Goal: Task Accomplishment & Management: Complete application form

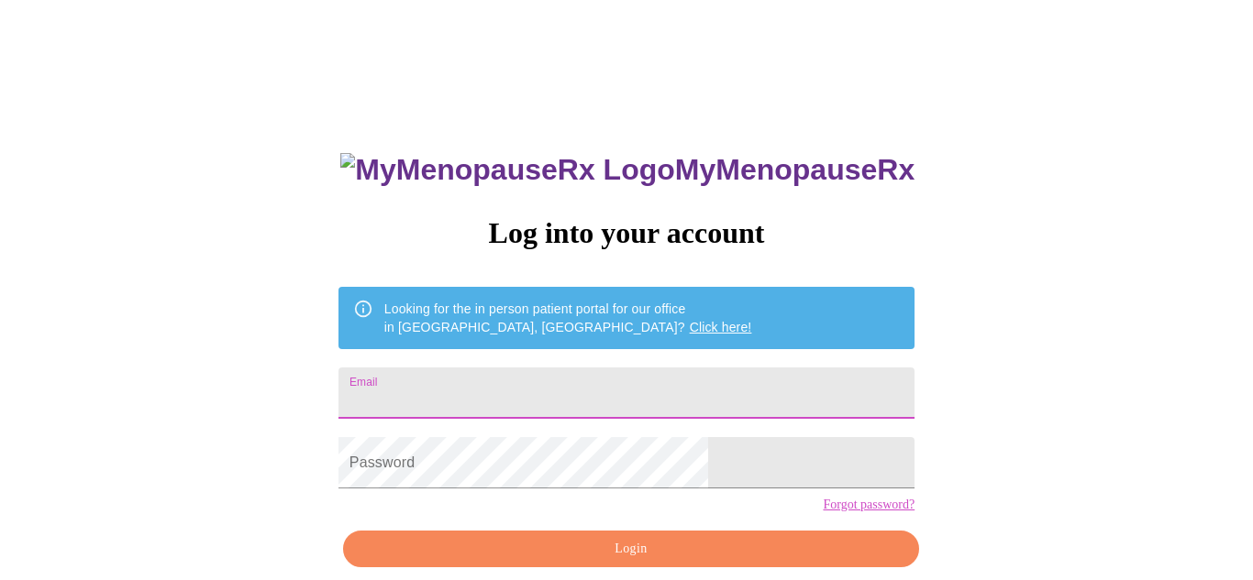
click at [697, 391] on input "Email" at bounding box center [626, 393] width 576 height 51
type input "courtney.e.swan@gmail.com"
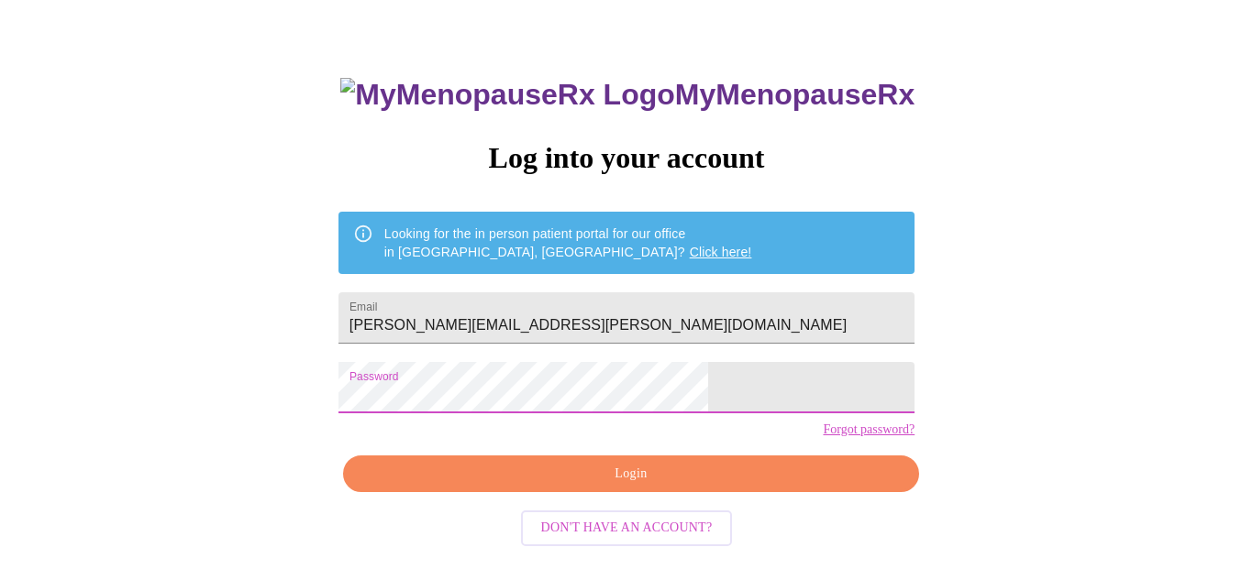
scroll to position [83, 0]
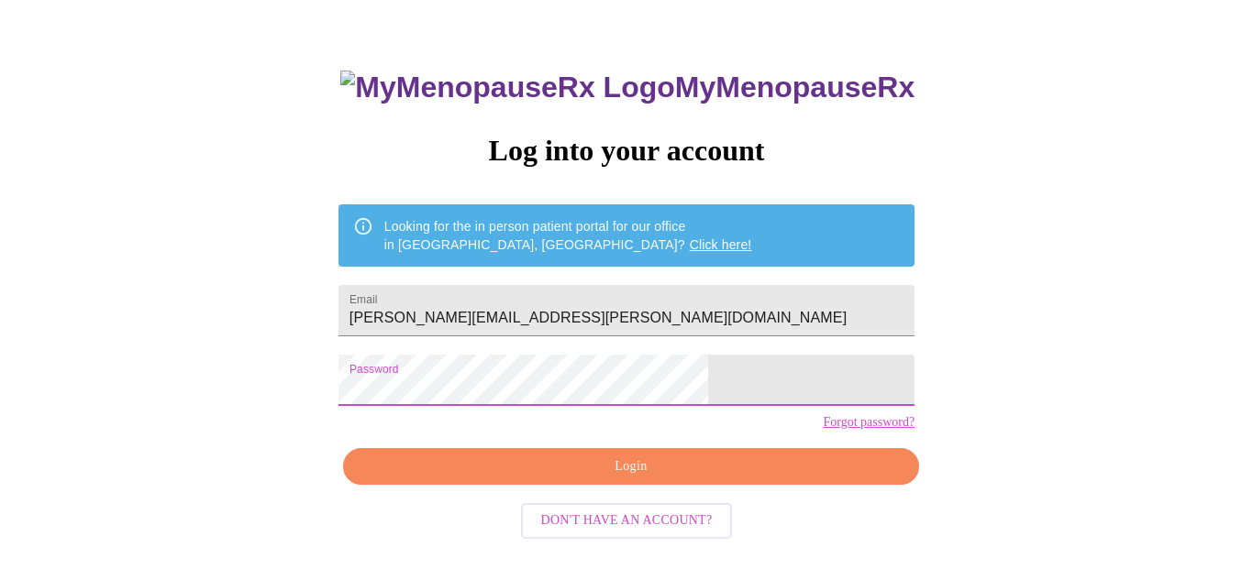
click at [685, 479] on span "Login" at bounding box center [631, 467] width 534 height 23
click at [616, 479] on span "Login" at bounding box center [631, 467] width 534 height 23
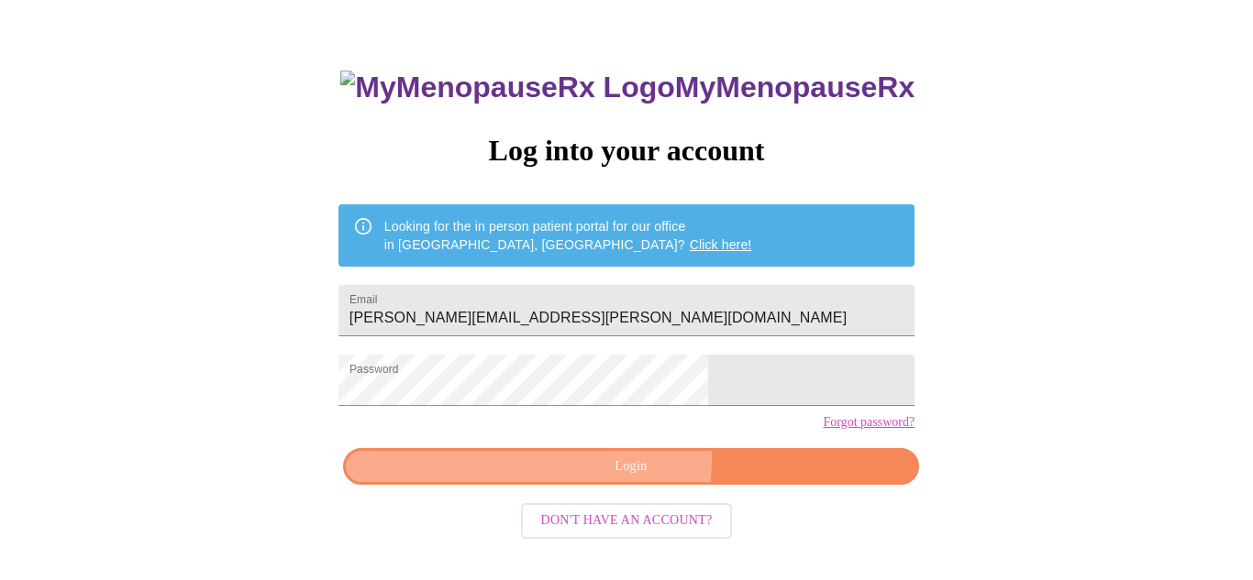
click at [568, 479] on span "Login" at bounding box center [631, 467] width 534 height 23
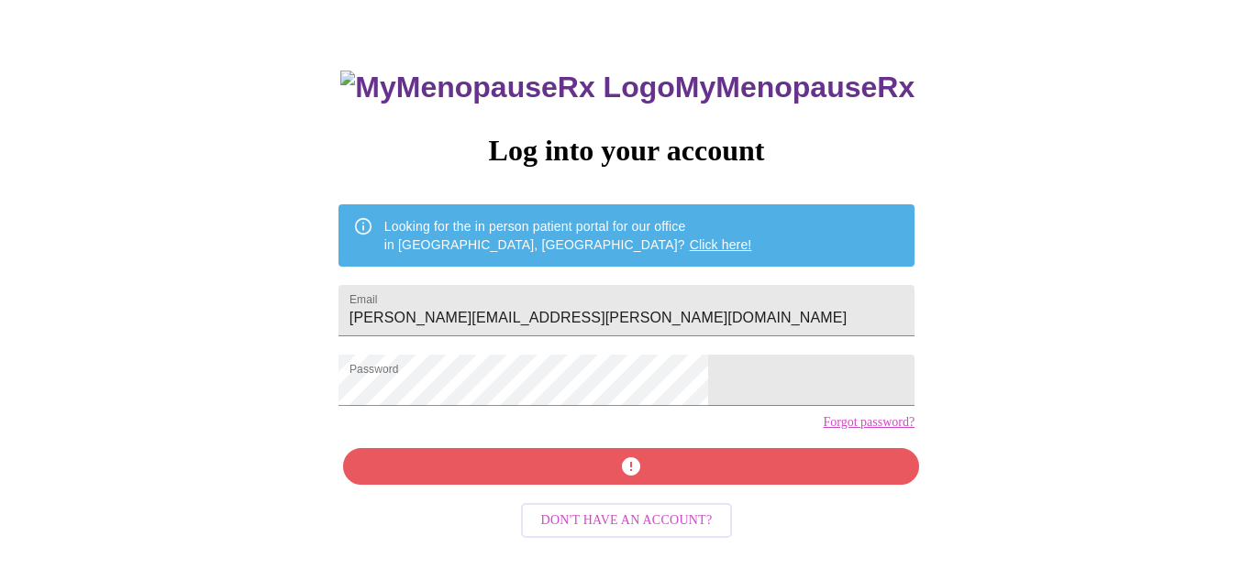
click at [823, 430] on link "Forgot password?" at bounding box center [869, 422] width 92 height 15
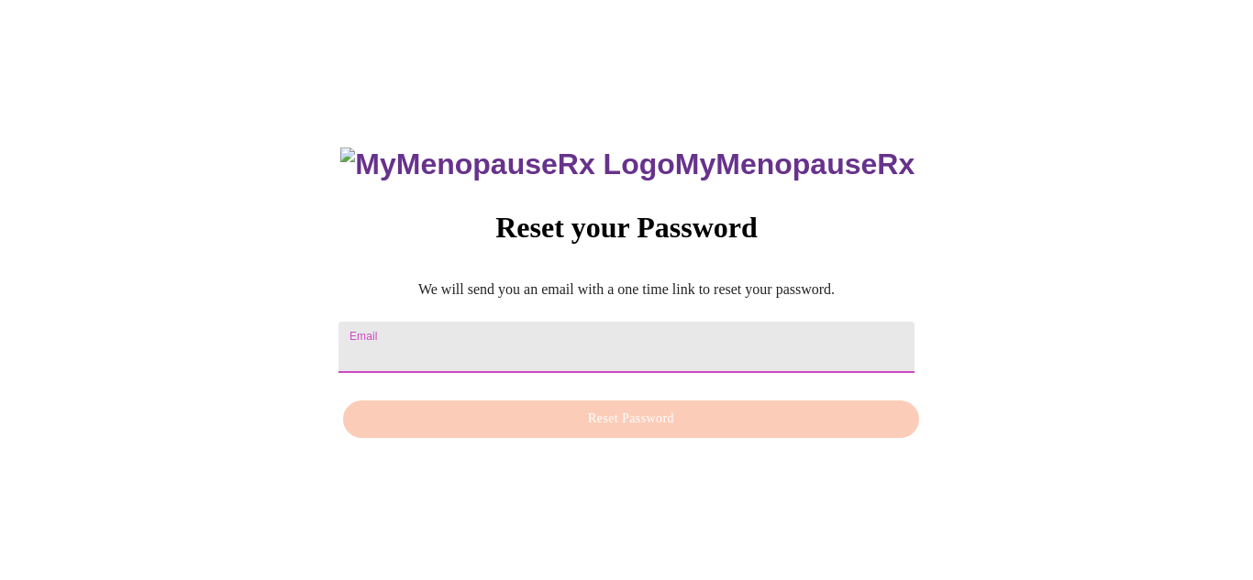
click at [529, 344] on input "Email" at bounding box center [626, 347] width 576 height 51
type input "courtney.e.swan@gmail.com"
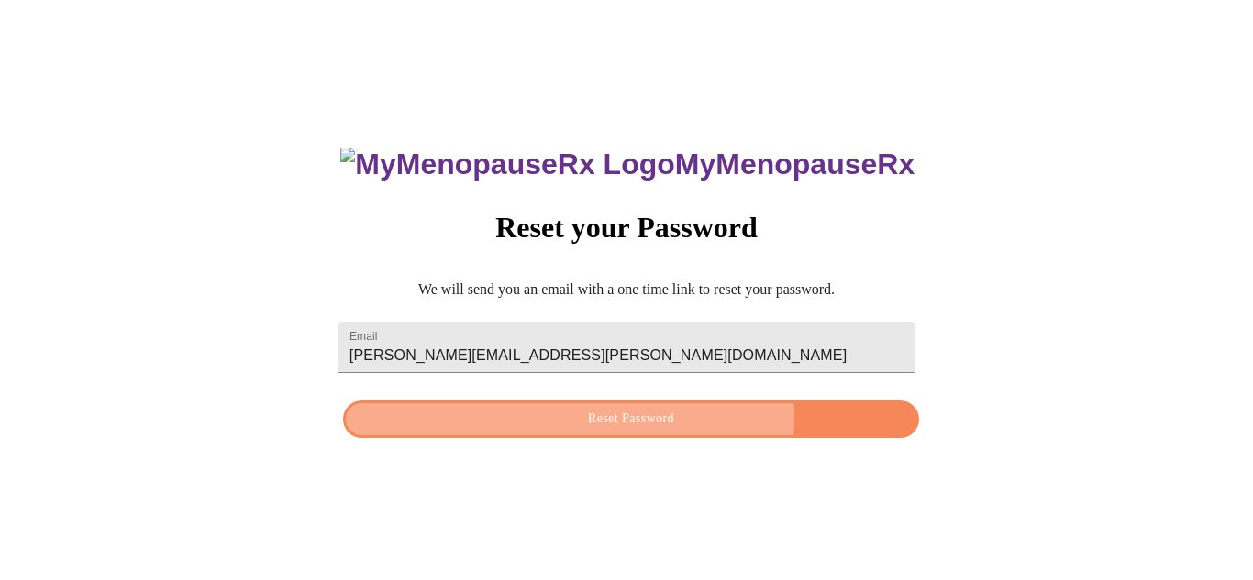
click at [552, 418] on span "Reset Password" at bounding box center [631, 419] width 534 height 23
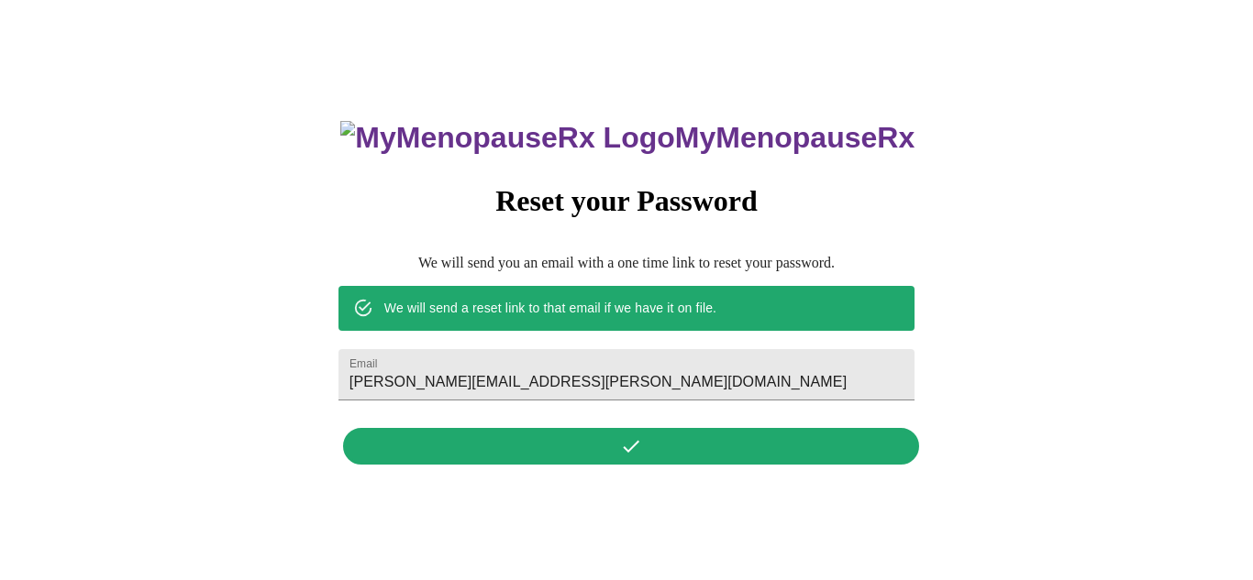
scroll to position [0, 0]
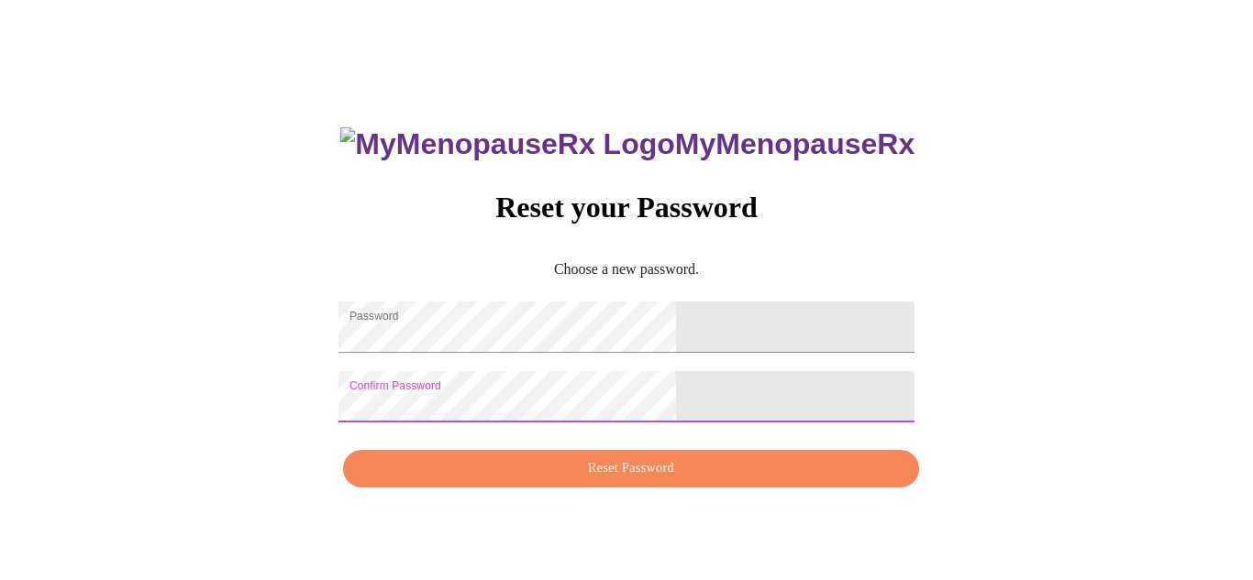
click at [672, 488] on button "Reset Password" at bounding box center [631, 469] width 576 height 38
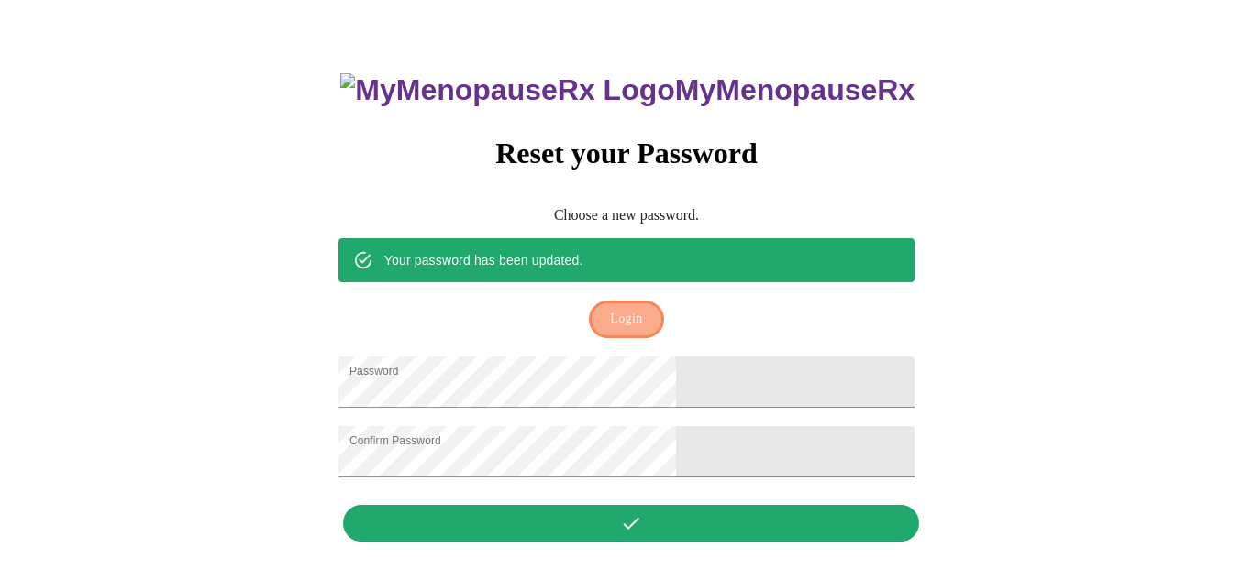
click at [636, 308] on span "Login" at bounding box center [626, 319] width 32 height 23
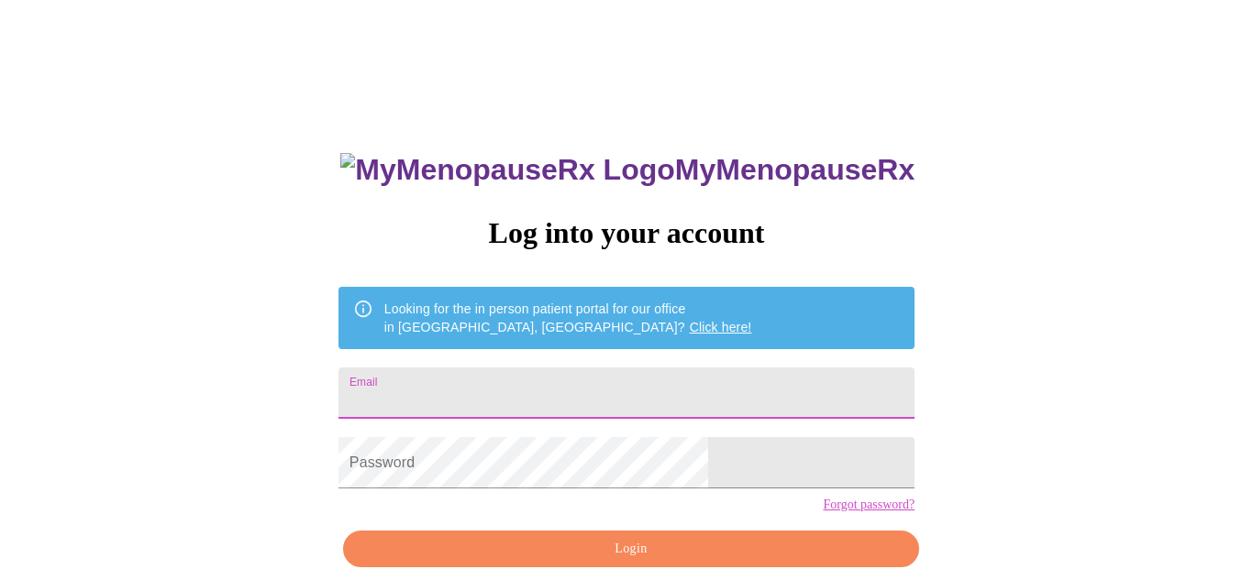
click at [580, 402] on input "Email" at bounding box center [626, 393] width 576 height 51
type input "courtney.e.swan@gmail.com"
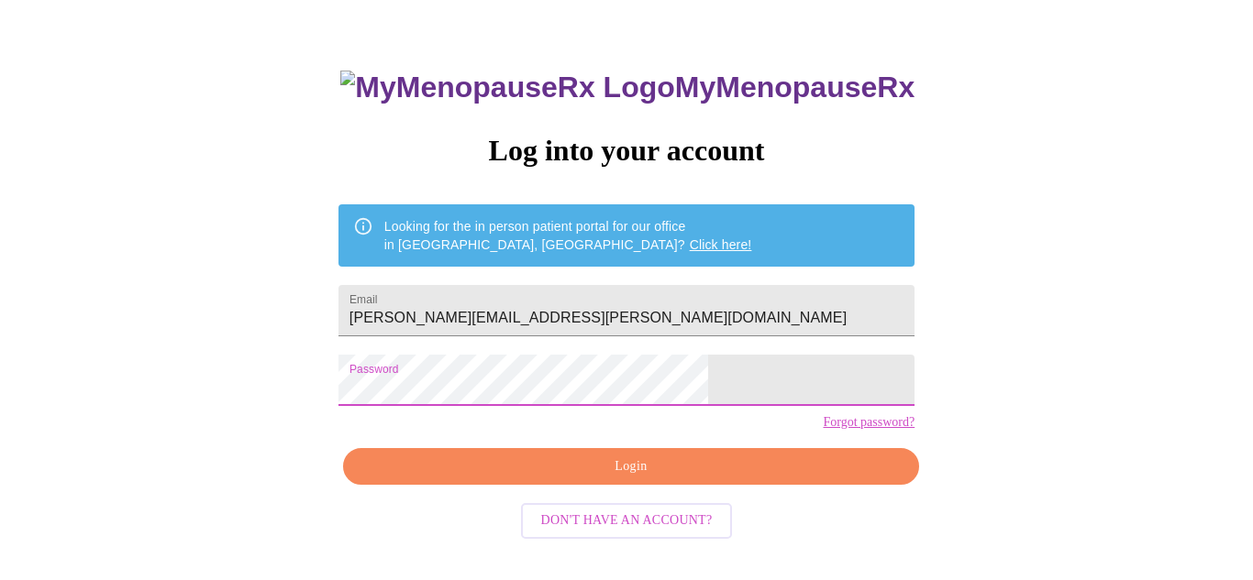
scroll to position [81, 0]
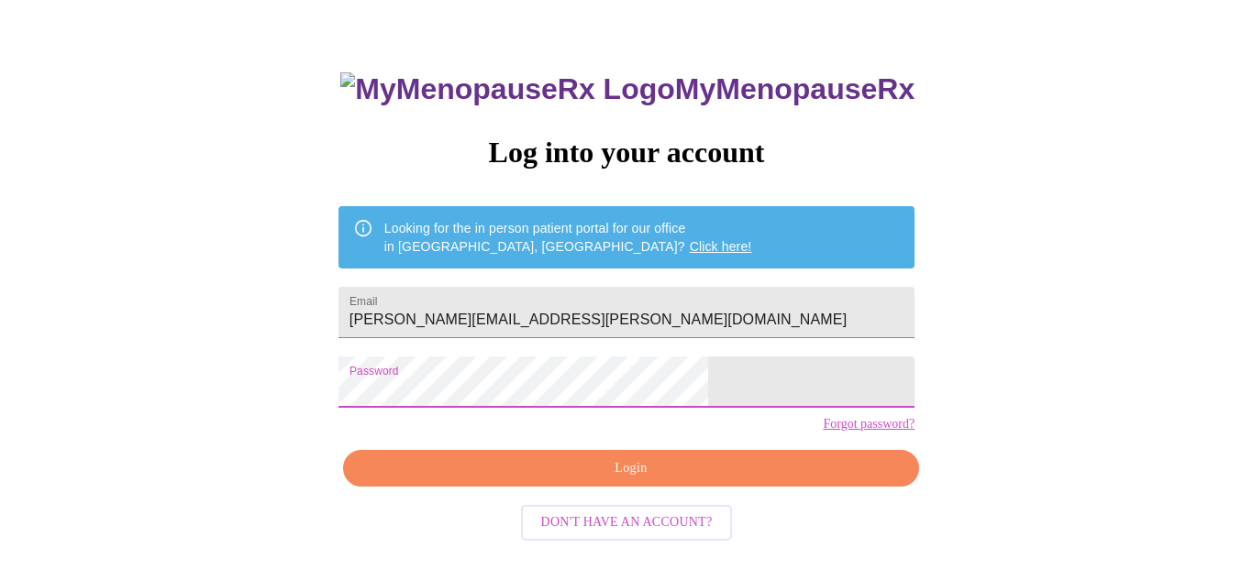
click at [664, 481] on span "Login" at bounding box center [631, 469] width 534 height 23
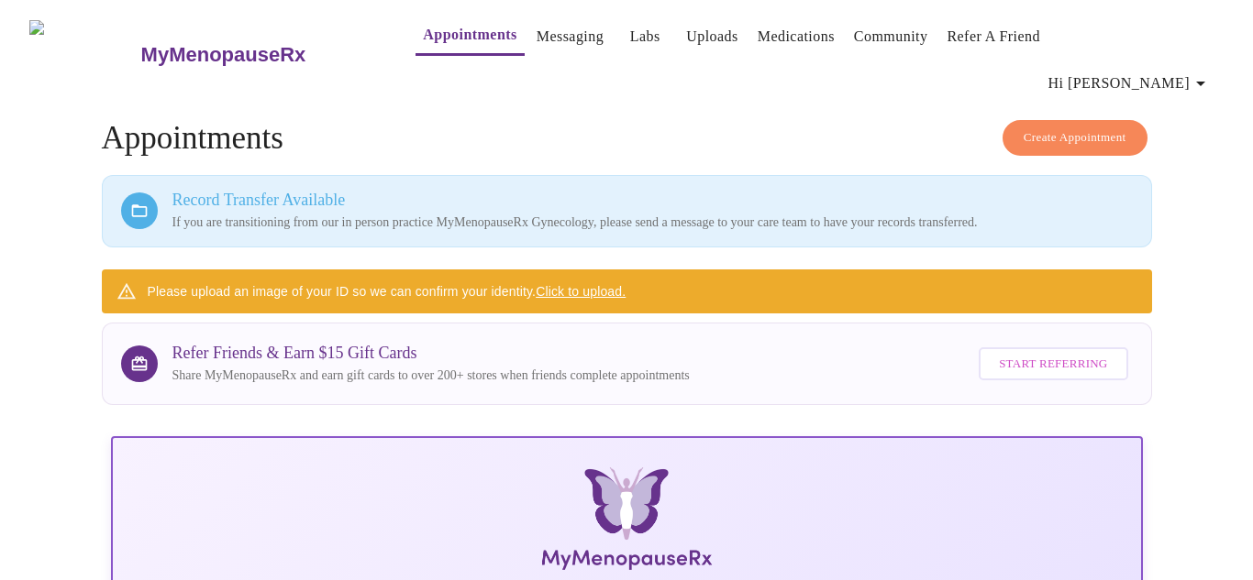
click at [613, 284] on link "Click to upload." at bounding box center [581, 291] width 90 height 15
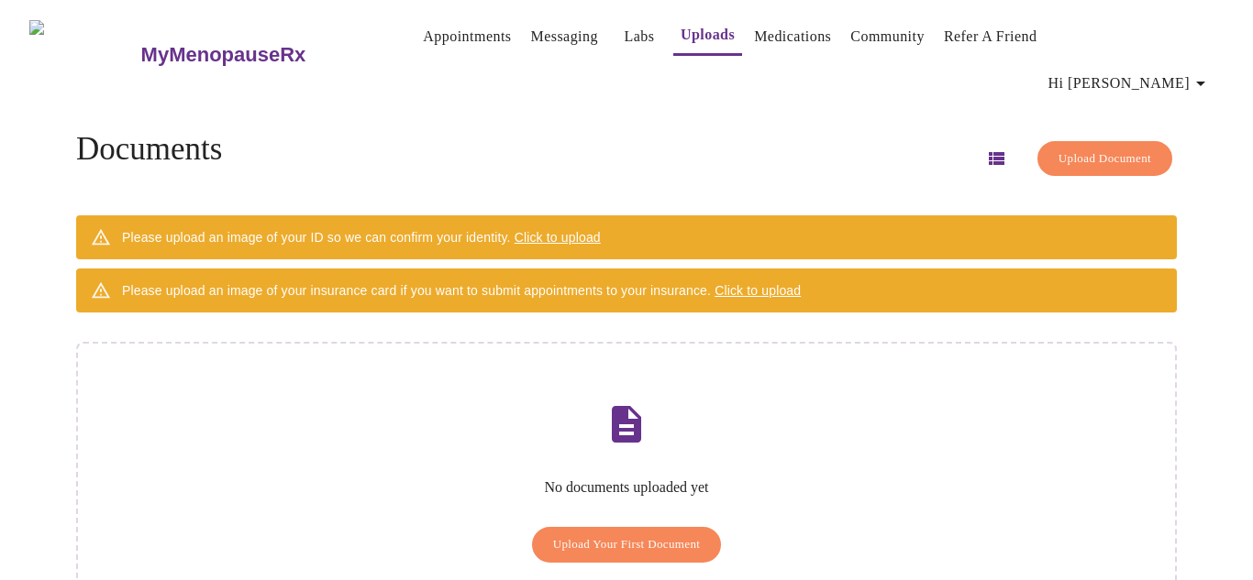
click at [630, 535] on span "Upload Your First Document" at bounding box center [627, 545] width 148 height 21
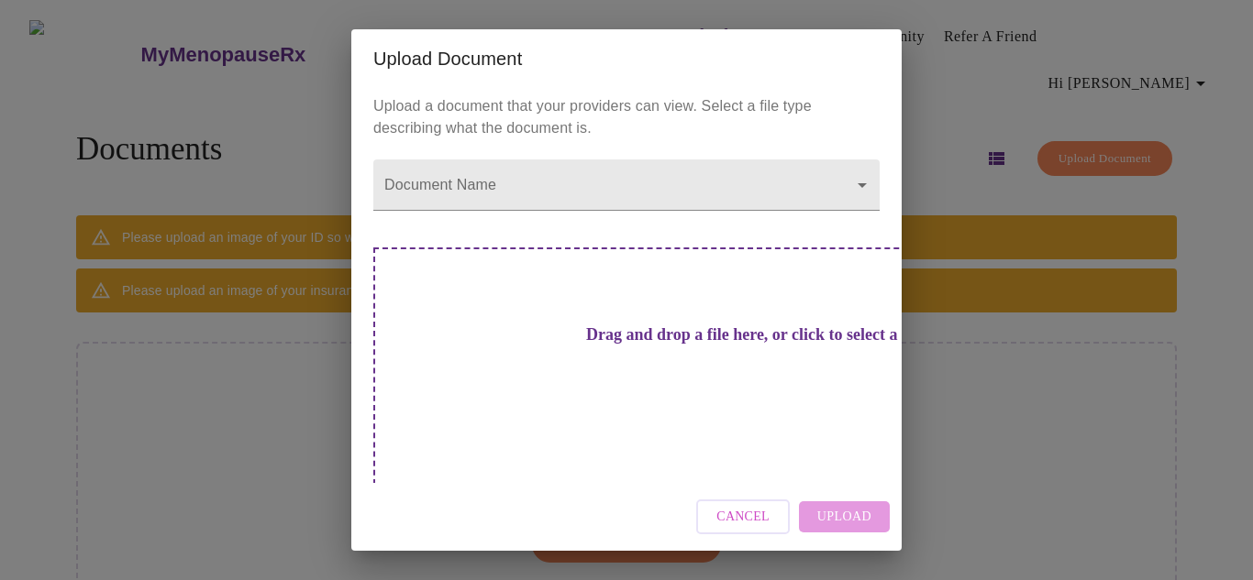
click at [643, 345] on h3 "Drag and drop a file here, or click to select a file" at bounding box center [755, 335] width 506 height 19
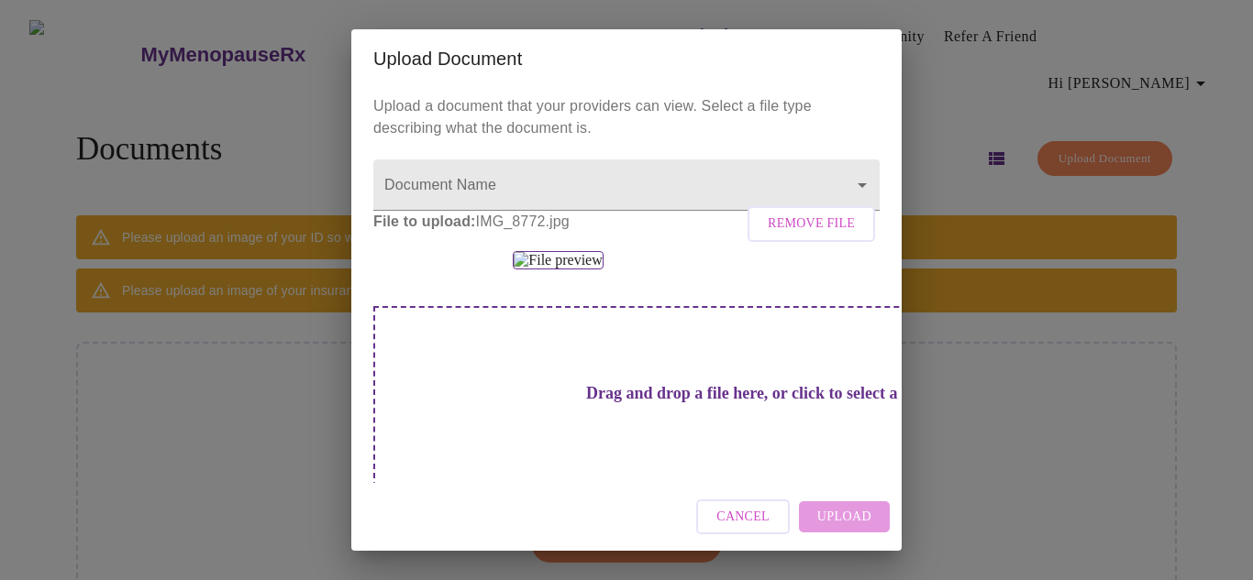
click at [847, 522] on div "Cancel Upload" at bounding box center [626, 517] width 550 height 69
click at [560, 173] on body "MyMenopauseRx Appointments Messaging Labs Uploads Medications Community Refer a…" at bounding box center [626, 334] width 1238 height 655
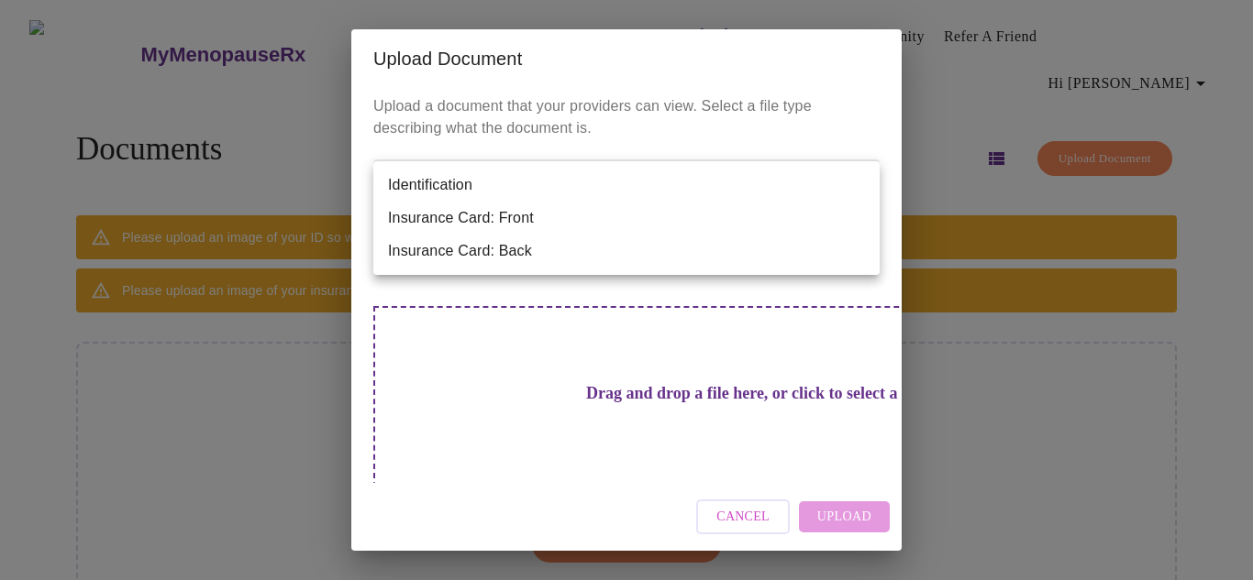
click at [560, 178] on li "Identification" at bounding box center [626, 185] width 506 height 33
type input "Identification"
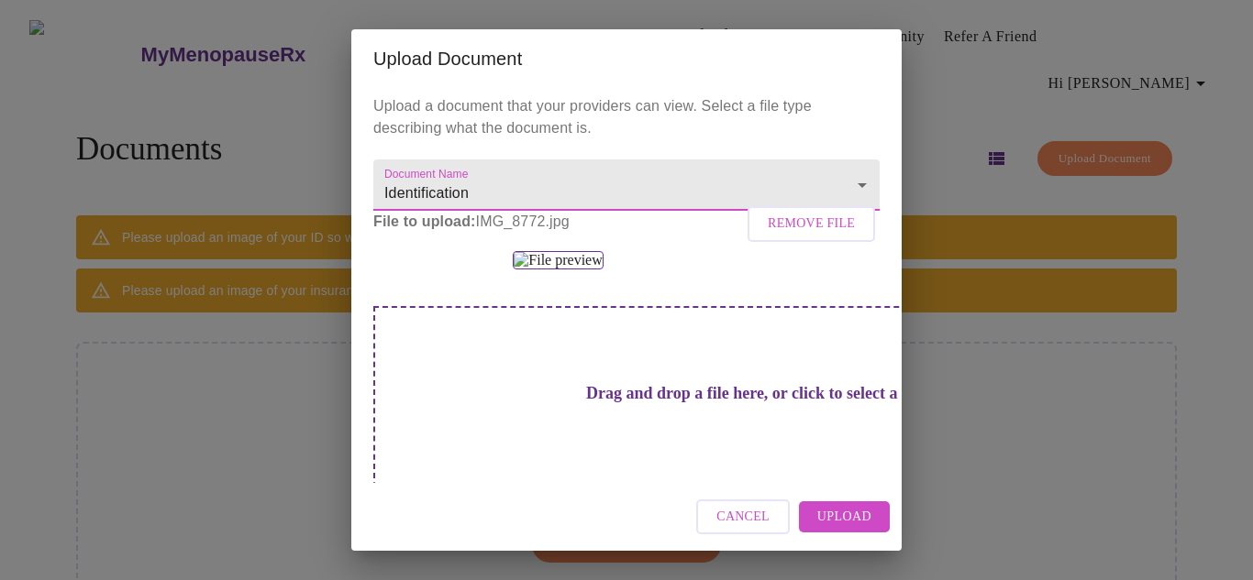
click at [850, 525] on span "Upload" at bounding box center [844, 517] width 54 height 23
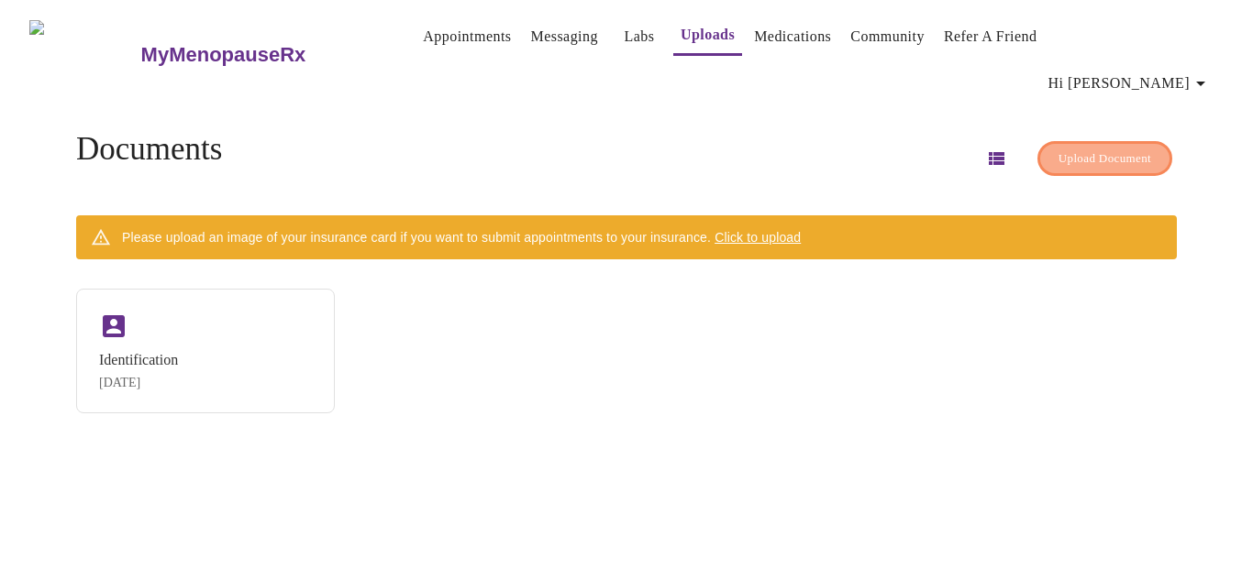
click at [1063, 149] on span "Upload Document" at bounding box center [1104, 159] width 93 height 21
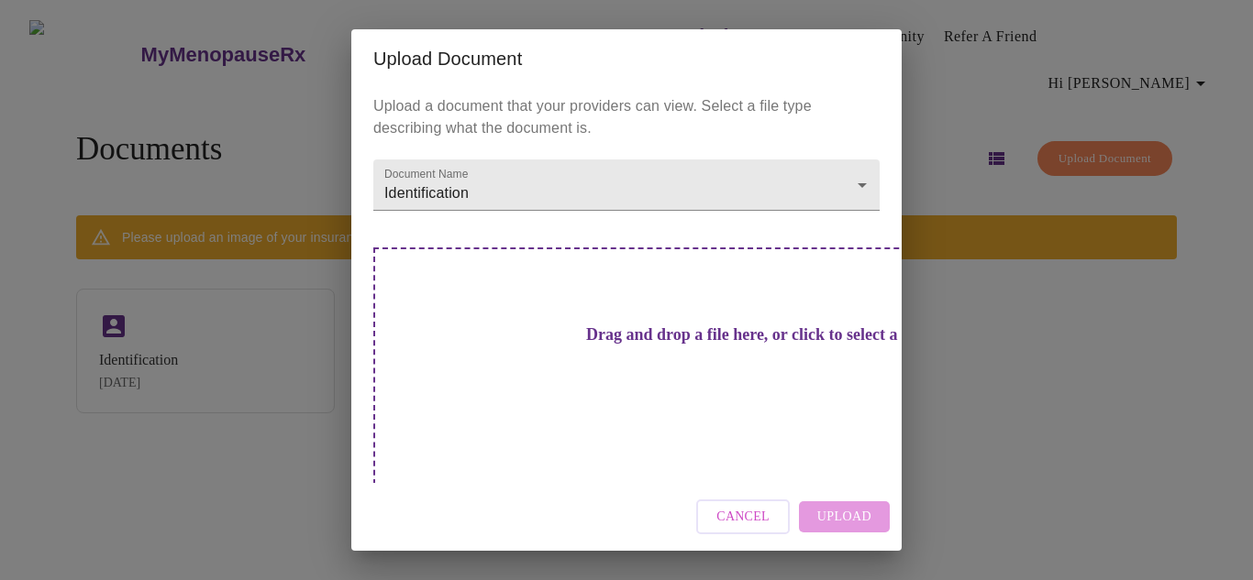
click at [842, 48] on div "Upload Document Upload a document that your providers can view. Select a file t…" at bounding box center [626, 290] width 1253 height 580
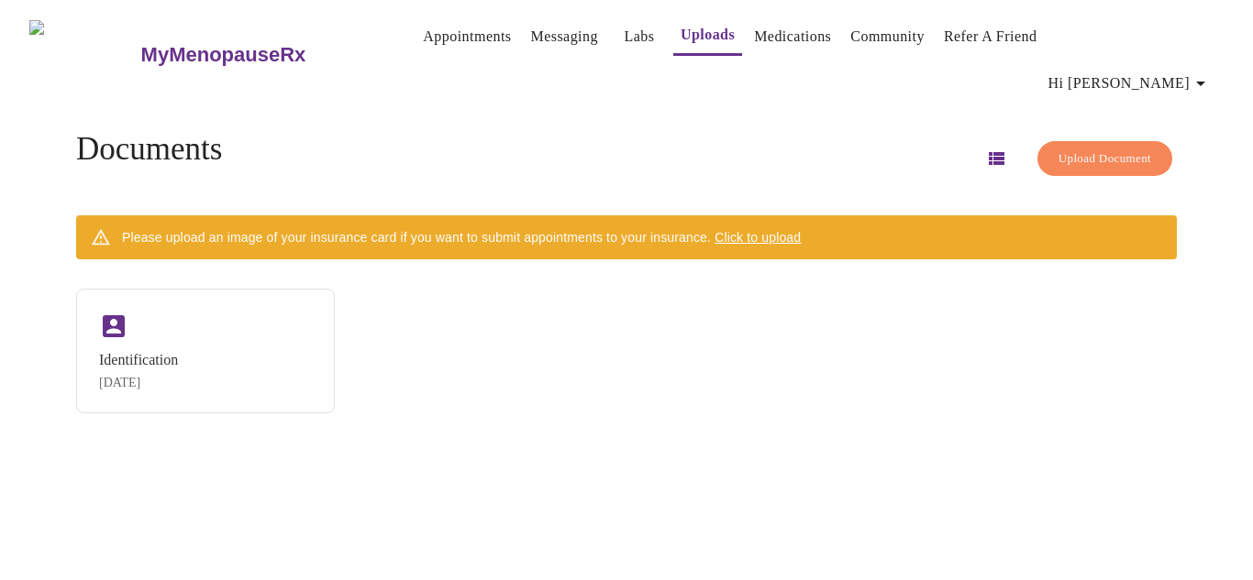
click at [1132, 393] on div "Documents Upload Document Please upload an image of your insurance card if you …" at bounding box center [626, 272] width 1144 height 341
click at [445, 33] on link "Appointments" at bounding box center [467, 37] width 88 height 26
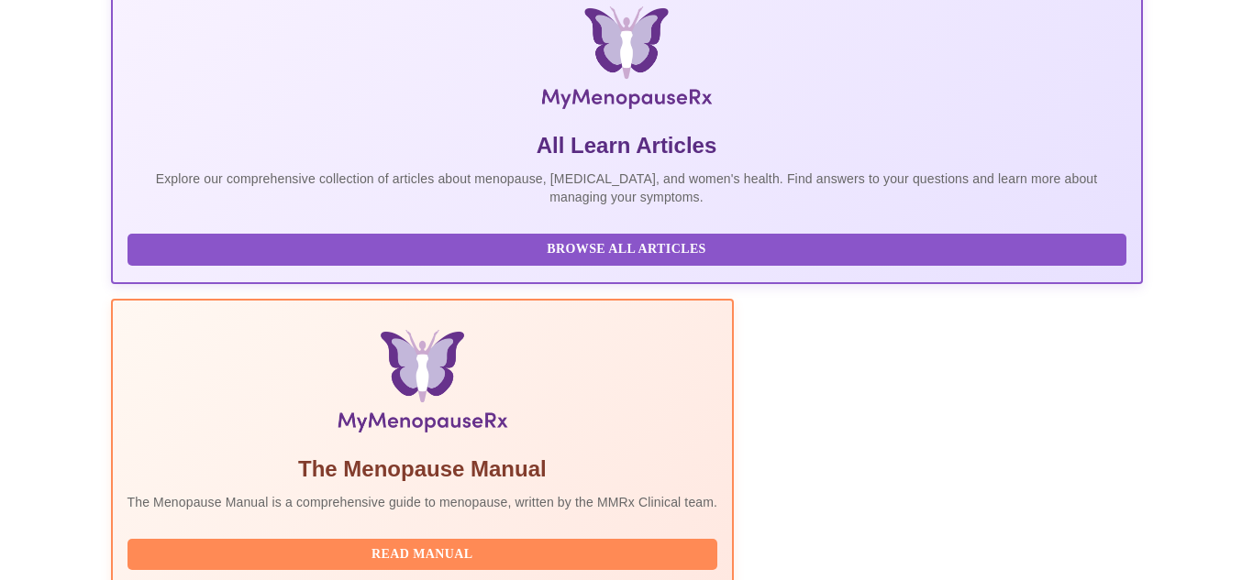
scroll to position [518, 0]
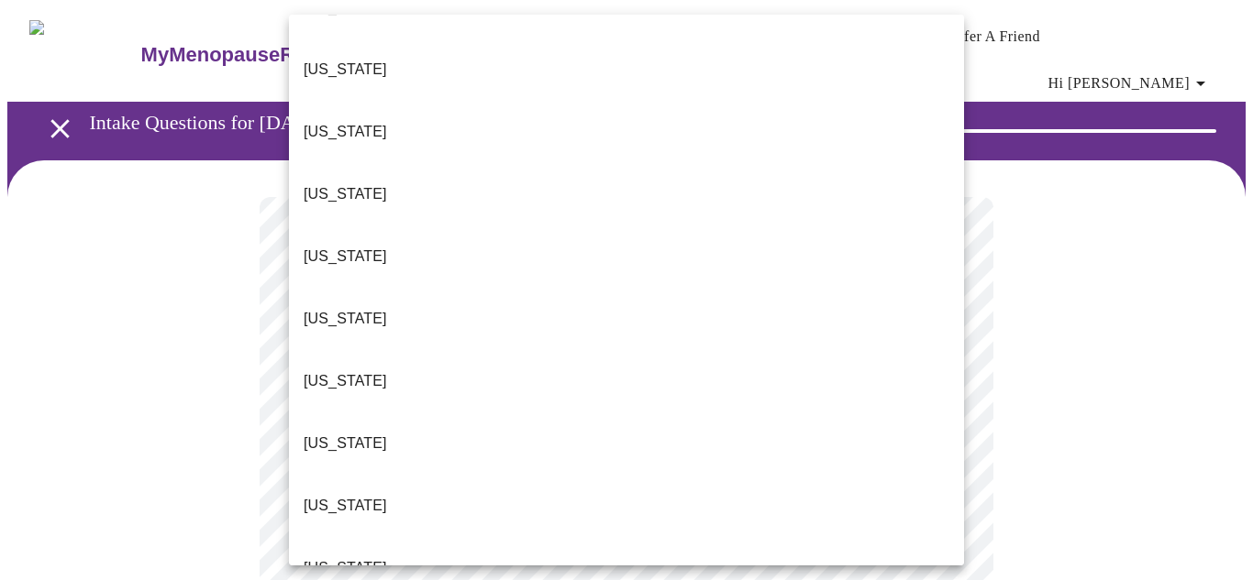
scroll to position [191, 0]
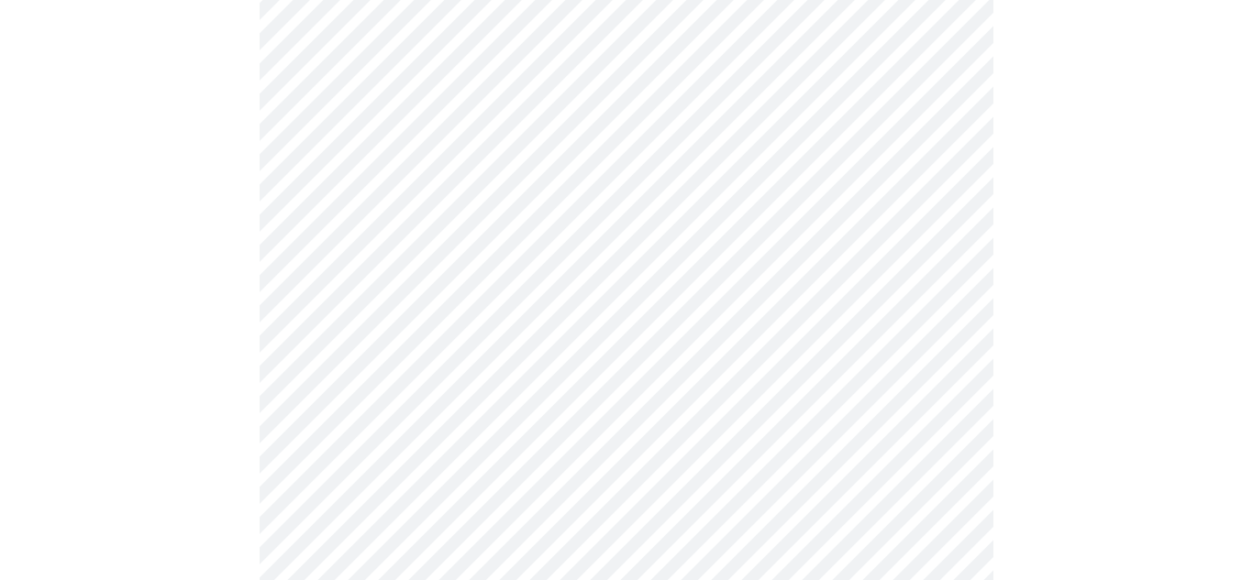
scroll to position [246, 0]
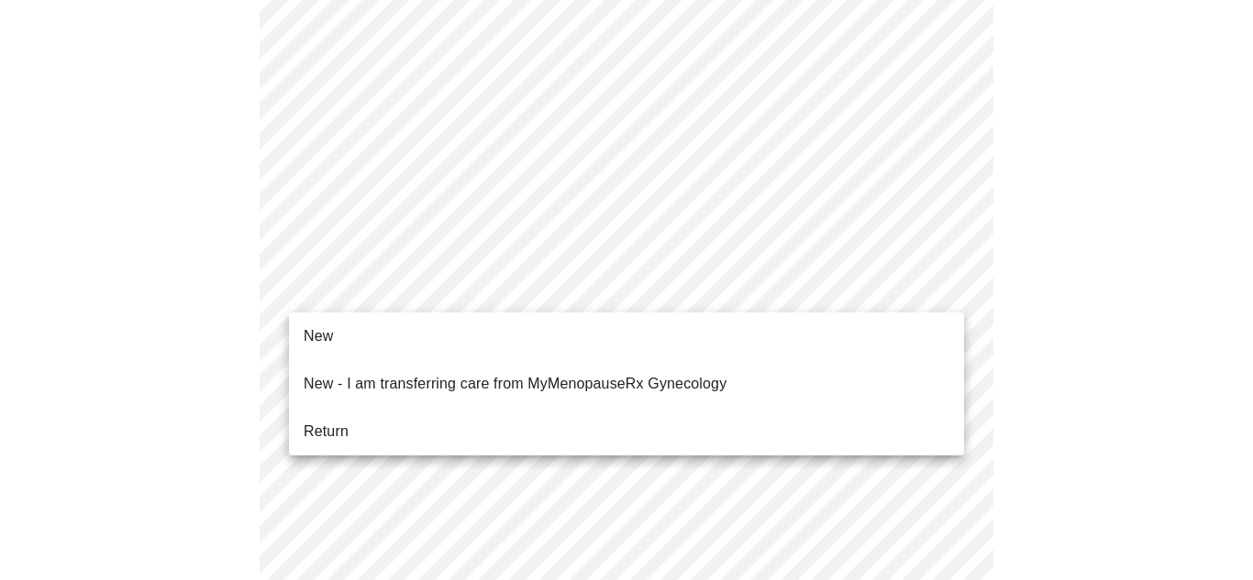
click at [491, 337] on li "New" at bounding box center [626, 336] width 675 height 33
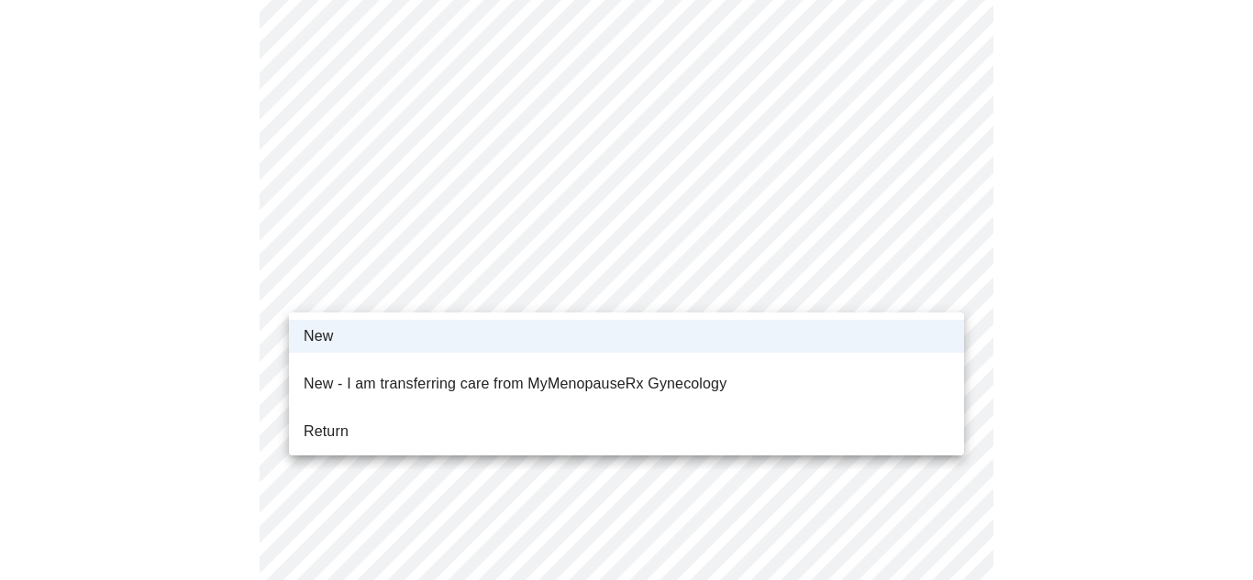
click at [824, 287] on div at bounding box center [626, 290] width 1253 height 580
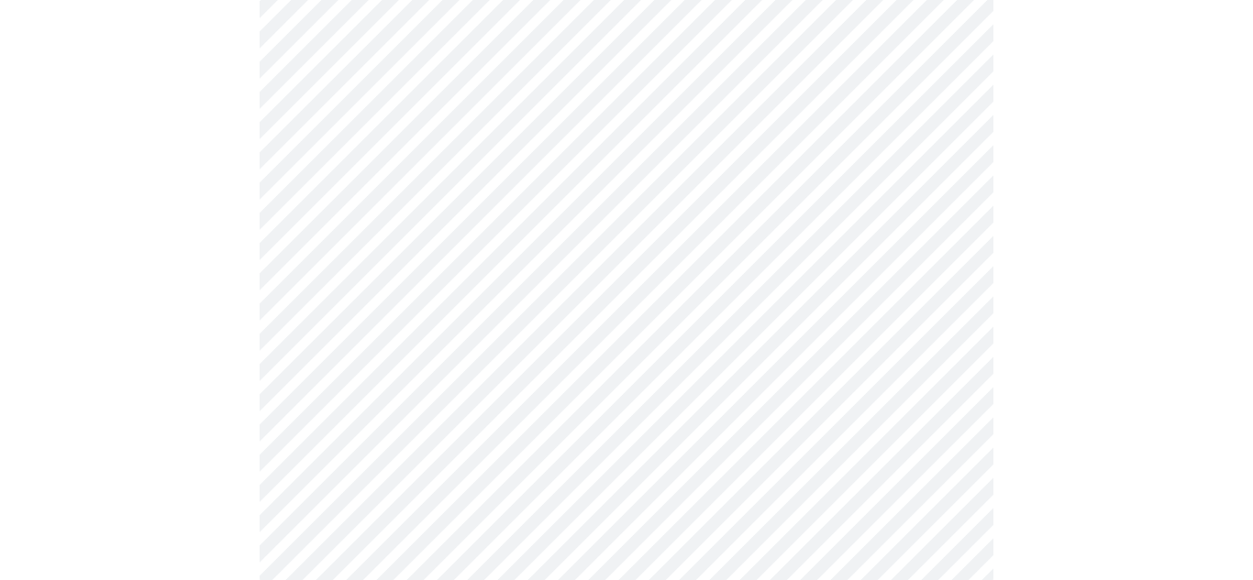
scroll to position [1207, 0]
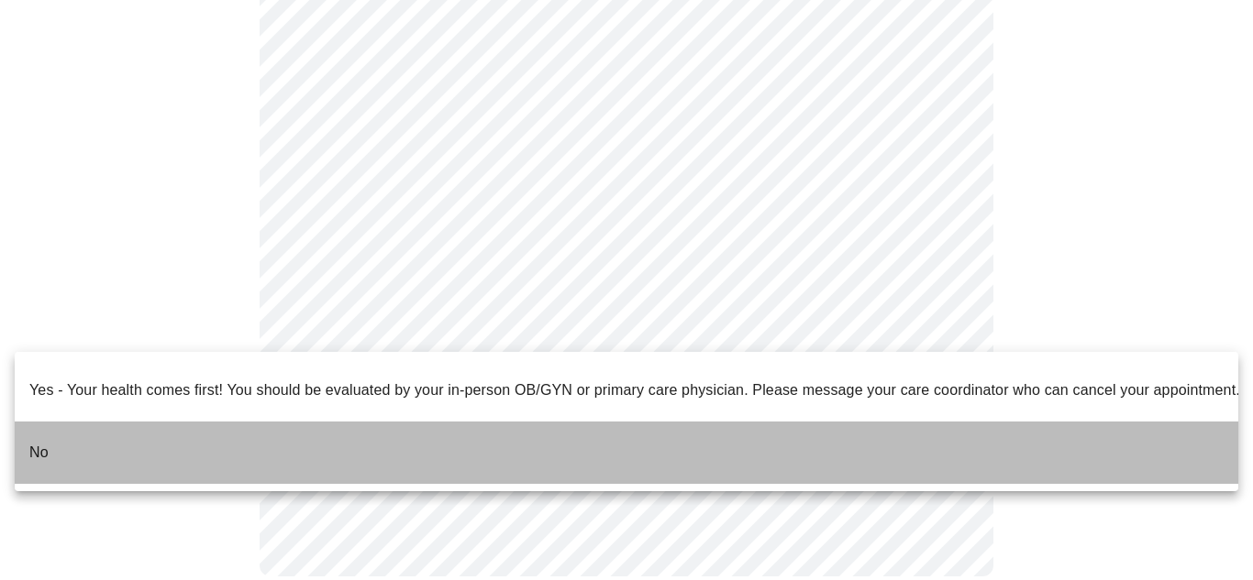
click at [714, 435] on li "No" at bounding box center [626, 453] width 1223 height 62
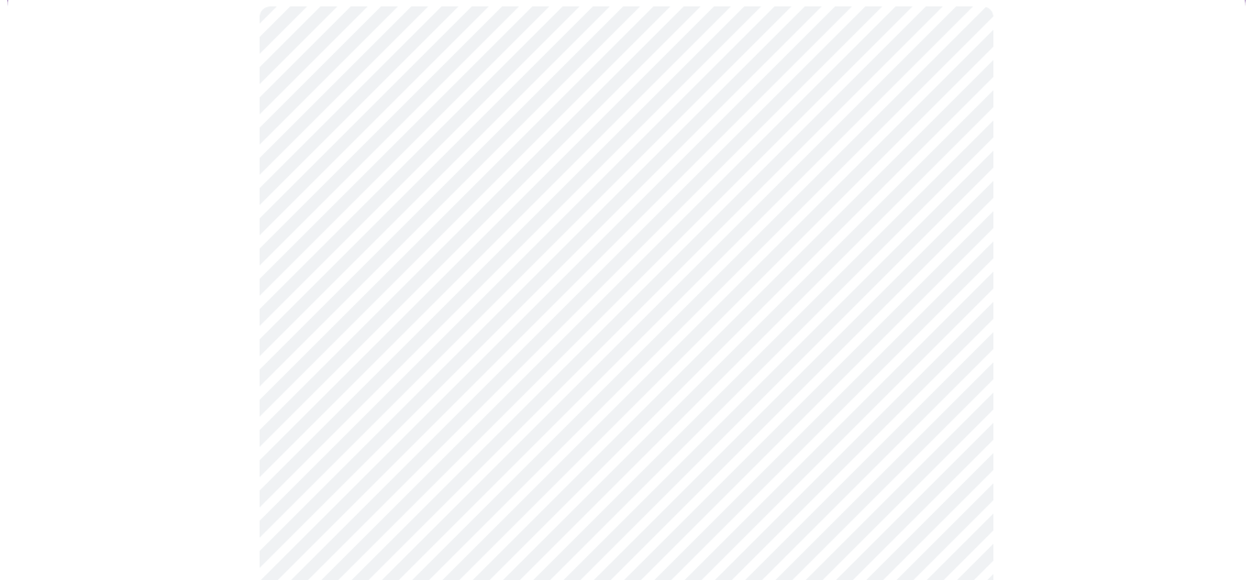
scroll to position [206, 0]
click at [934, 177] on body "MyMenopauseRx Appointments Messaging Labs Uploads Medications Community Refer a…" at bounding box center [626, 450] width 1238 height 1298
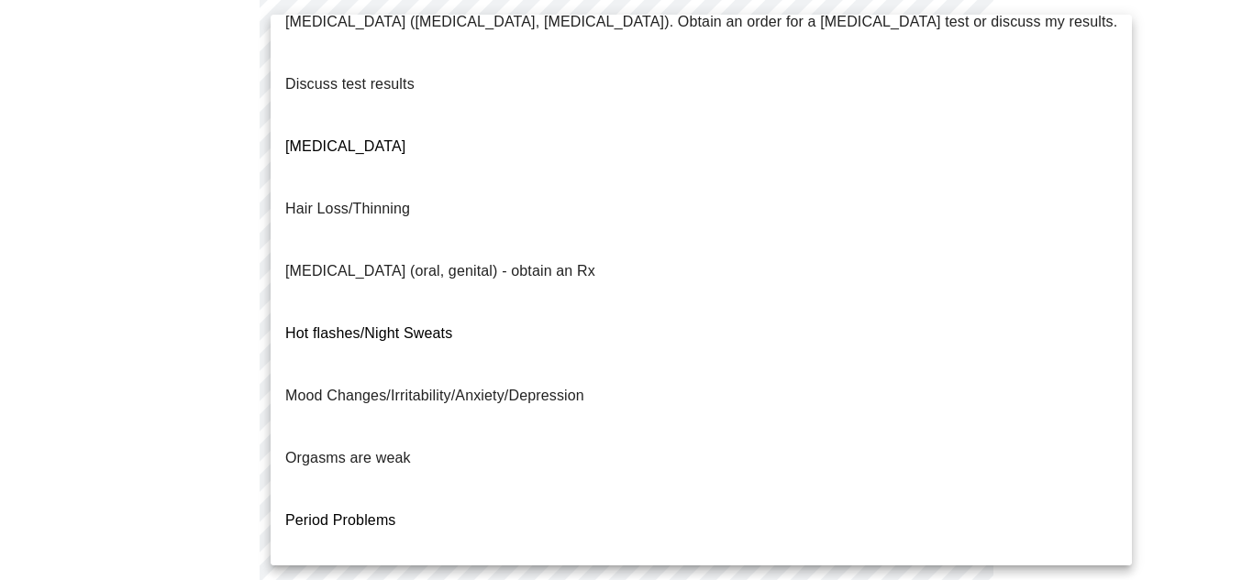
scroll to position [0, 0]
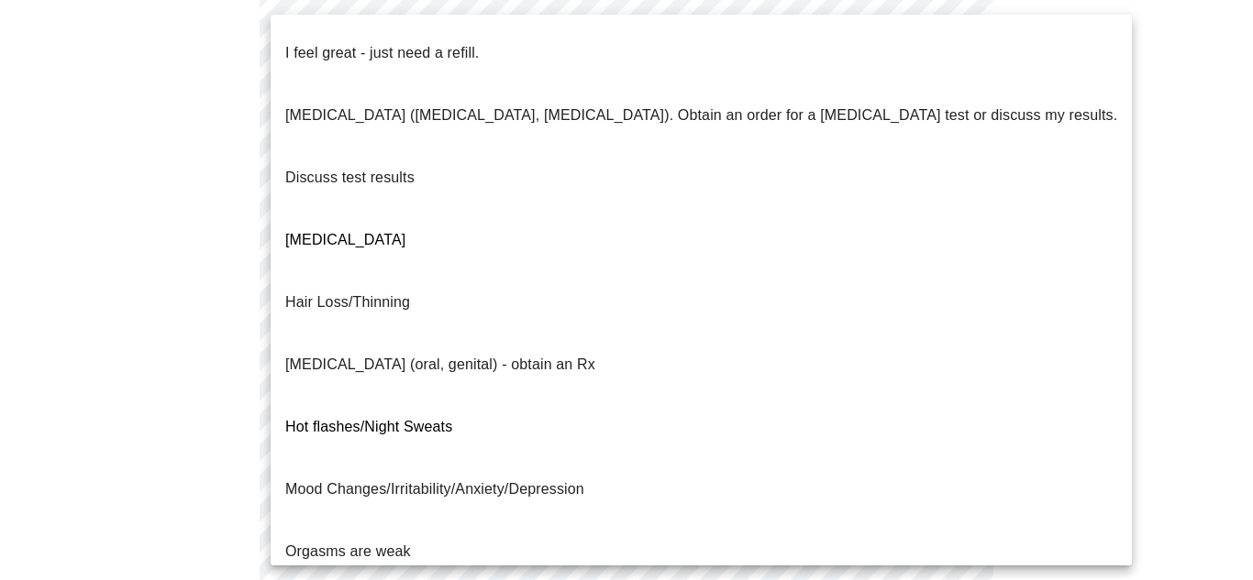
click at [373, 167] on p "Discuss test results" at bounding box center [349, 178] width 129 height 22
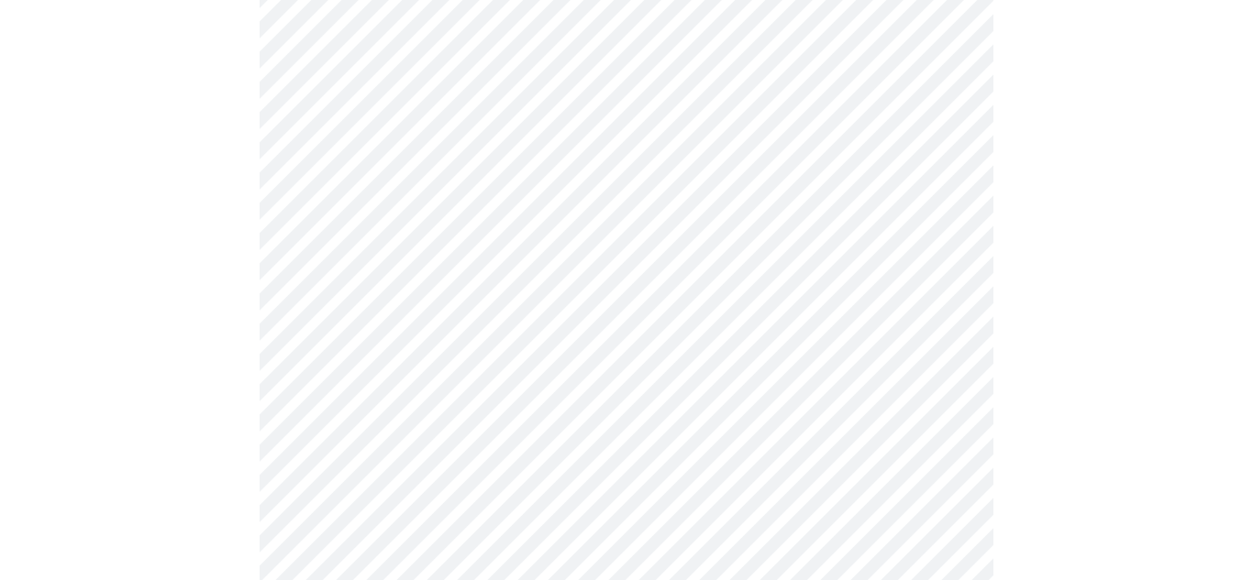
click at [925, 333] on body "MyMenopauseRx Appointments Messaging Labs Uploads Medications Community Refer a…" at bounding box center [626, 445] width 1238 height 1288
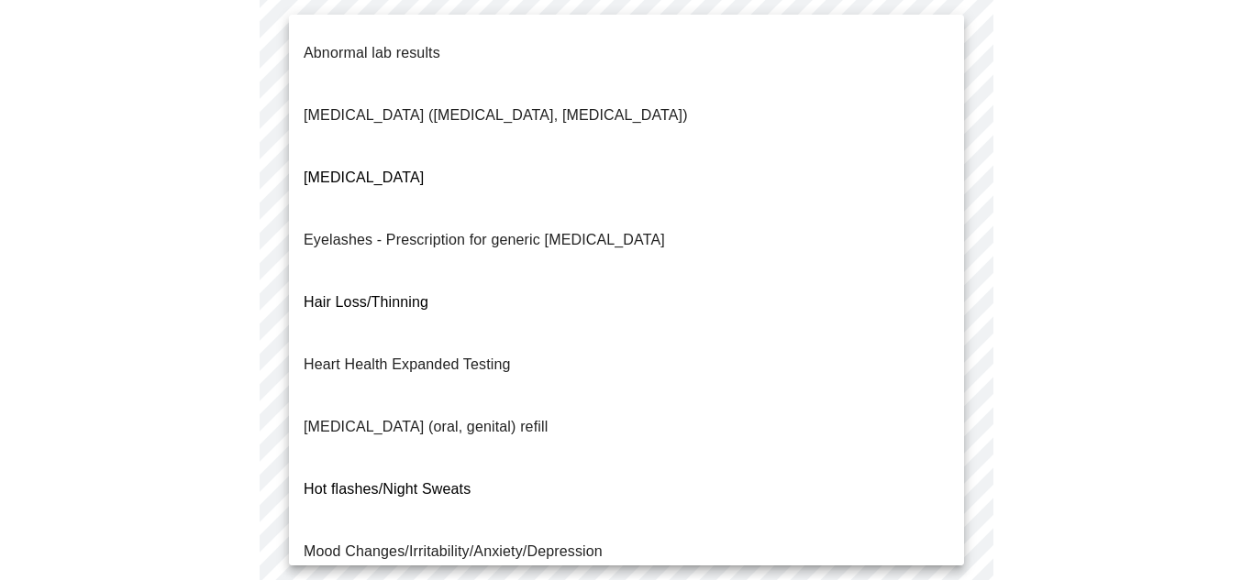
click at [578, 271] on li "Hair Loss/Thinning" at bounding box center [626, 302] width 675 height 62
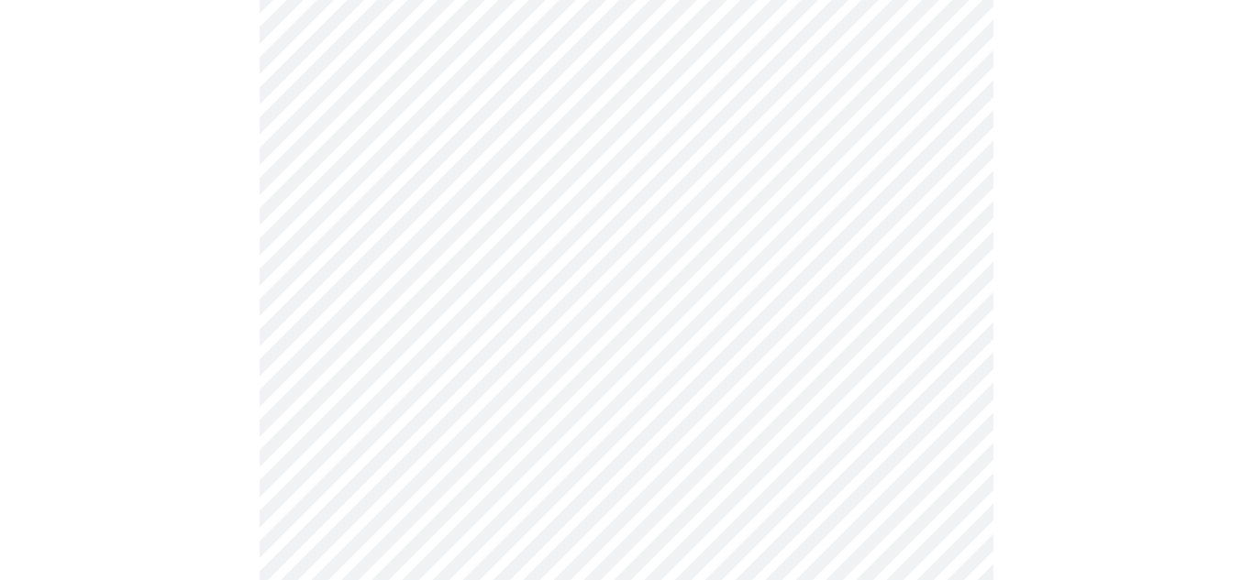
scroll to position [385, 0]
click at [942, 338] on body "MyMenopauseRx Appointments Messaging Labs Uploads Medications Community Refer a…" at bounding box center [626, 260] width 1238 height 1277
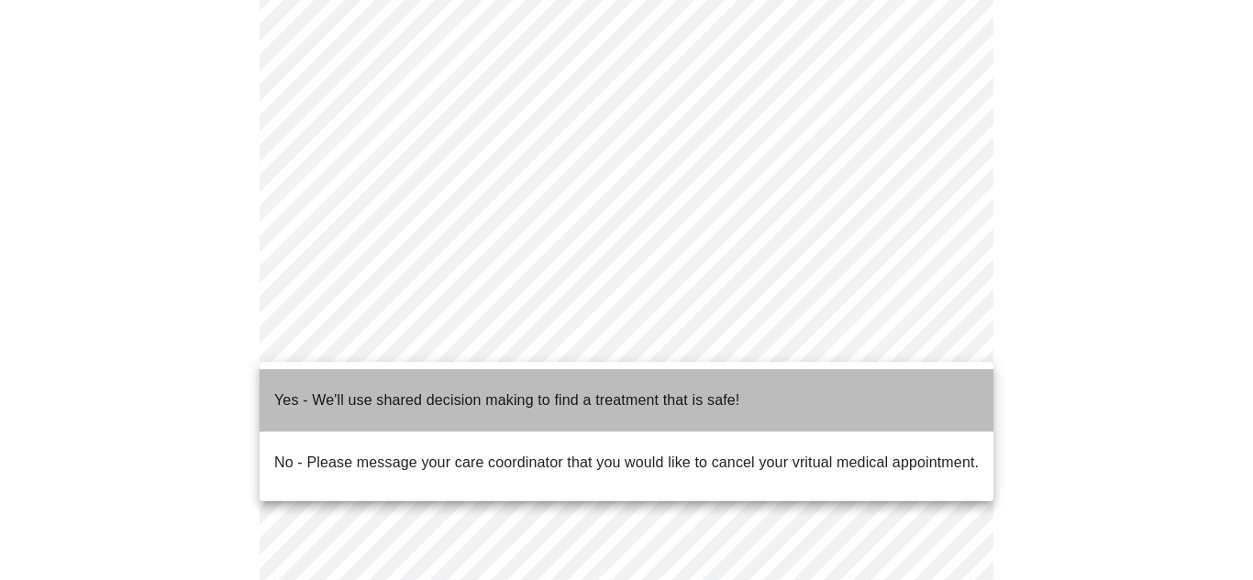
click at [845, 388] on li "Yes - We'll use shared decision making to find a treatment that is safe!" at bounding box center [627, 401] width 734 height 62
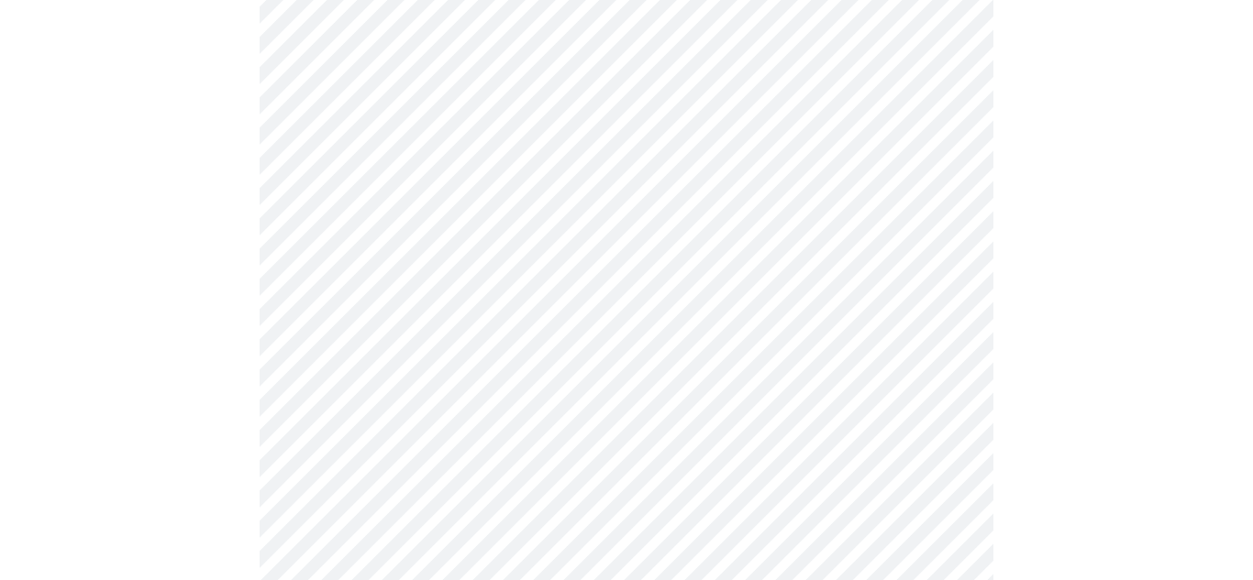
scroll to position [227, 0]
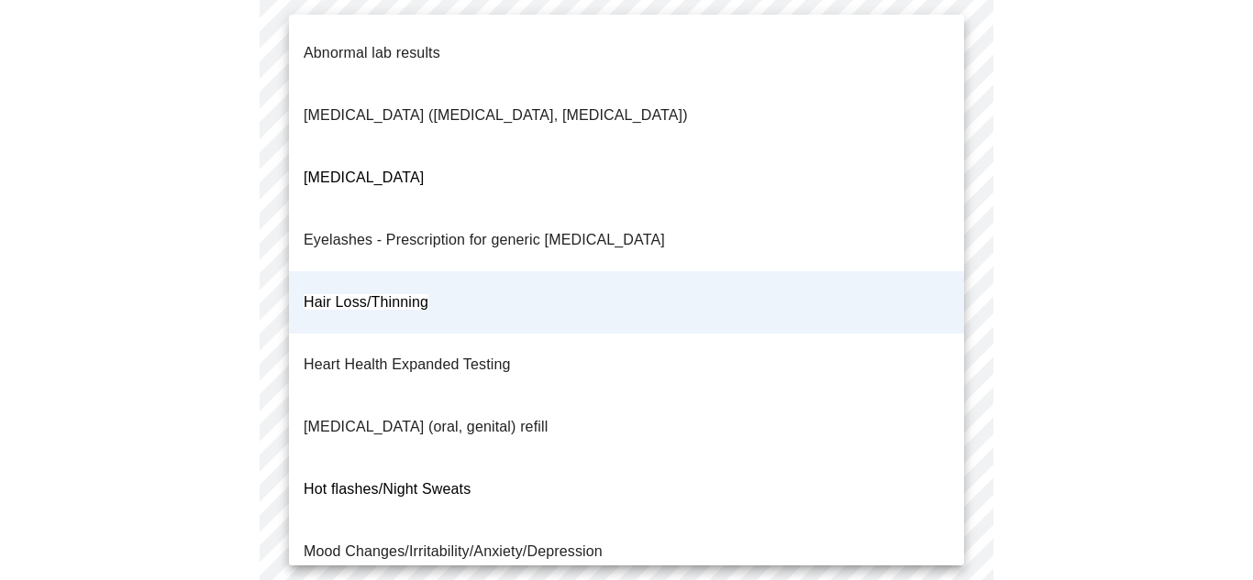
click at [950, 323] on body "MyMenopauseRx Appointments Messaging Labs Uploads Medications Community Refer a…" at bounding box center [626, 414] width 1238 height 1266
click at [714, 521] on li "Mood Changes/Irritability/Anxiety/Depression" at bounding box center [626, 552] width 675 height 62
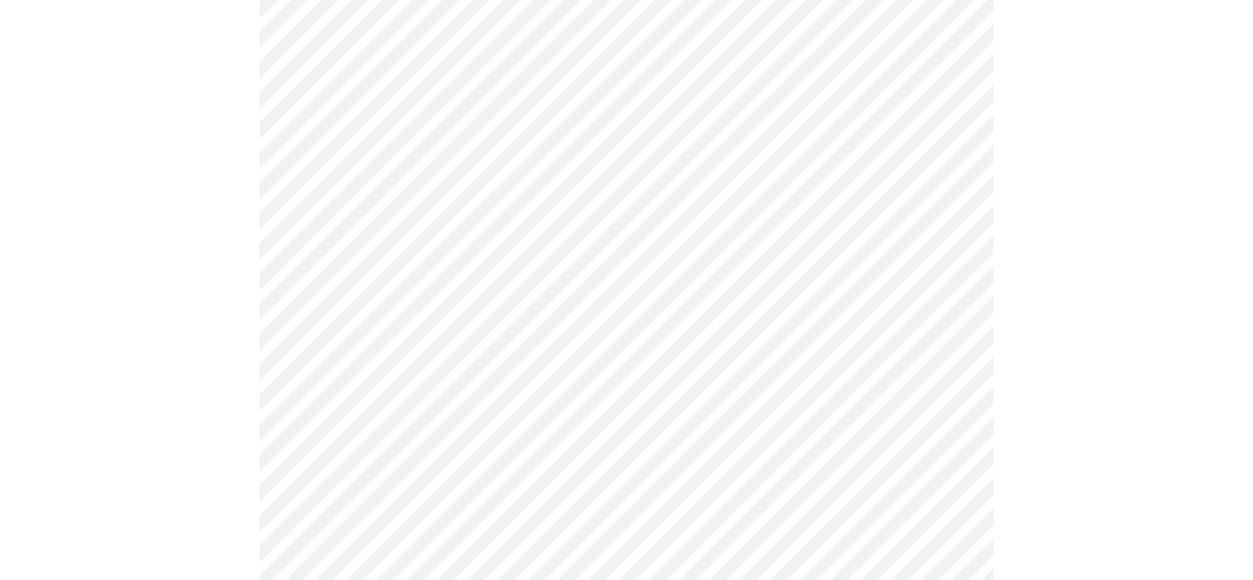
click at [932, 329] on body "MyMenopauseRx Appointments Messaging Labs Uploads Medications Community Refer a…" at bounding box center [626, 414] width 1238 height 1266
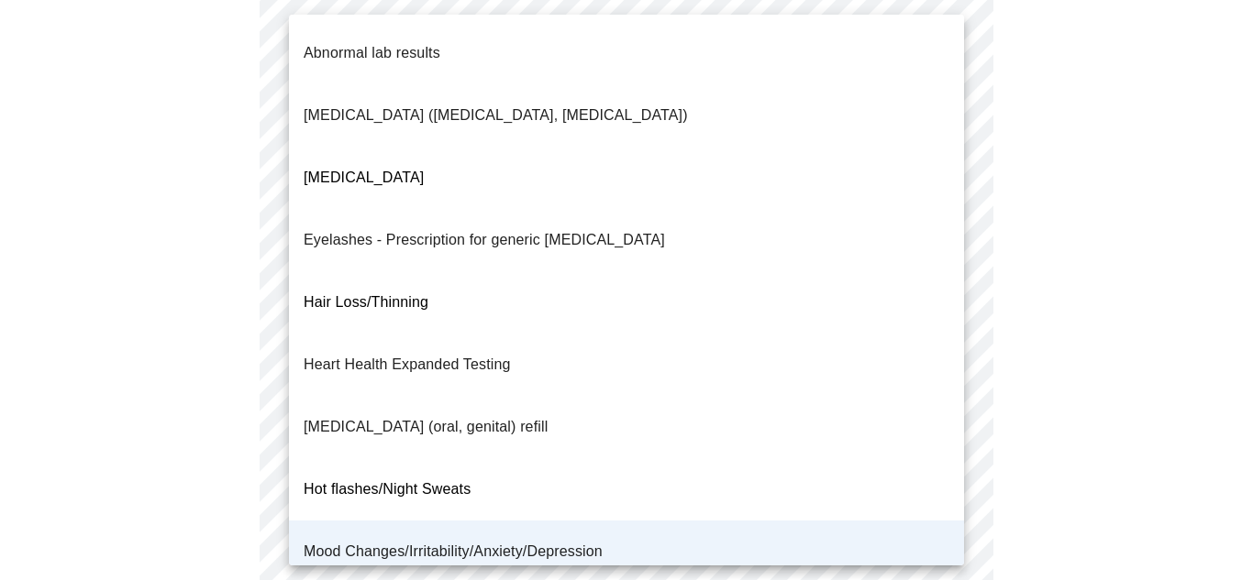
click at [421, 294] on span "Hair Loss/Thinning" at bounding box center [366, 302] width 125 height 16
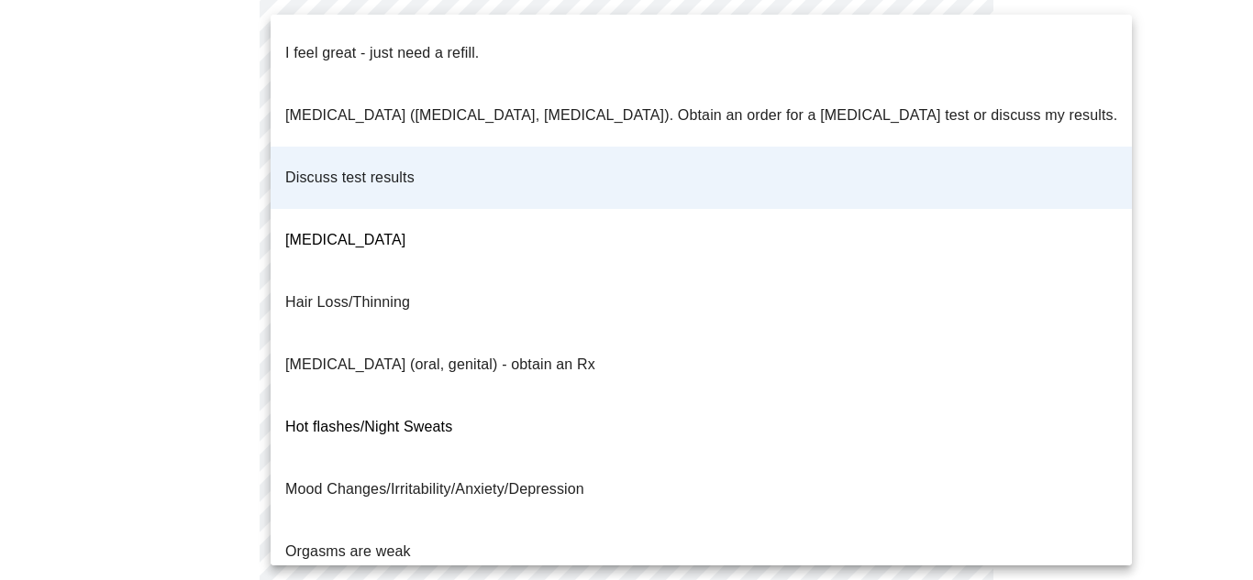
click at [904, 153] on body "MyMenopauseRx Appointments Messaging Labs Uploads Medications Community Refer a…" at bounding box center [626, 414] width 1238 height 1266
click at [1084, 152] on div at bounding box center [626, 290] width 1253 height 580
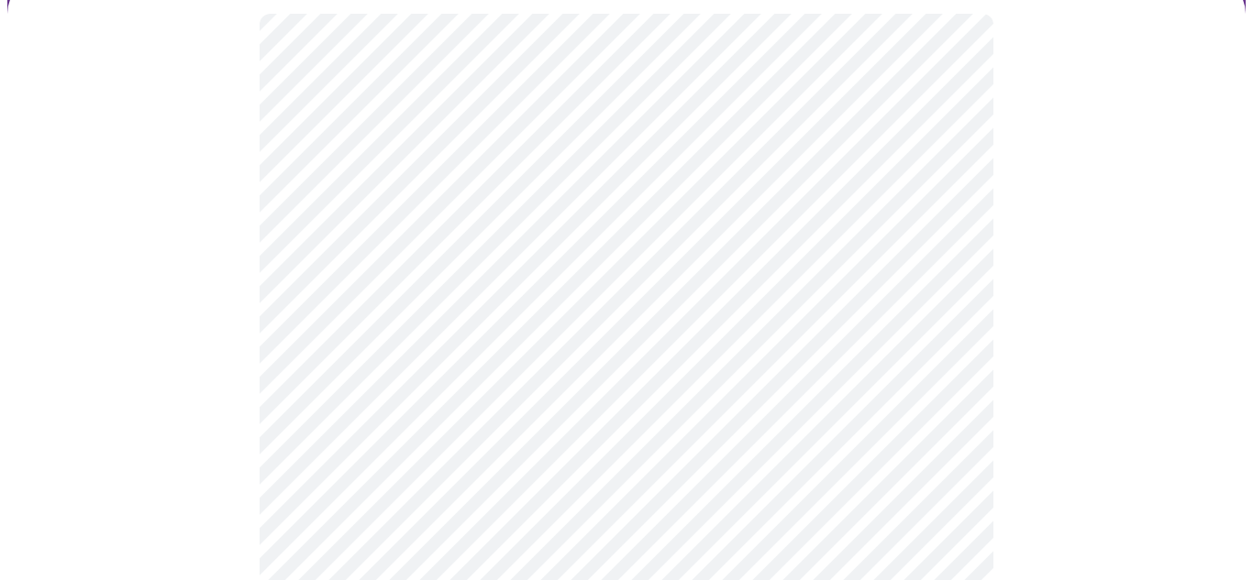
scroll to position [187, 0]
